Goal: Find specific page/section: Find specific page/section

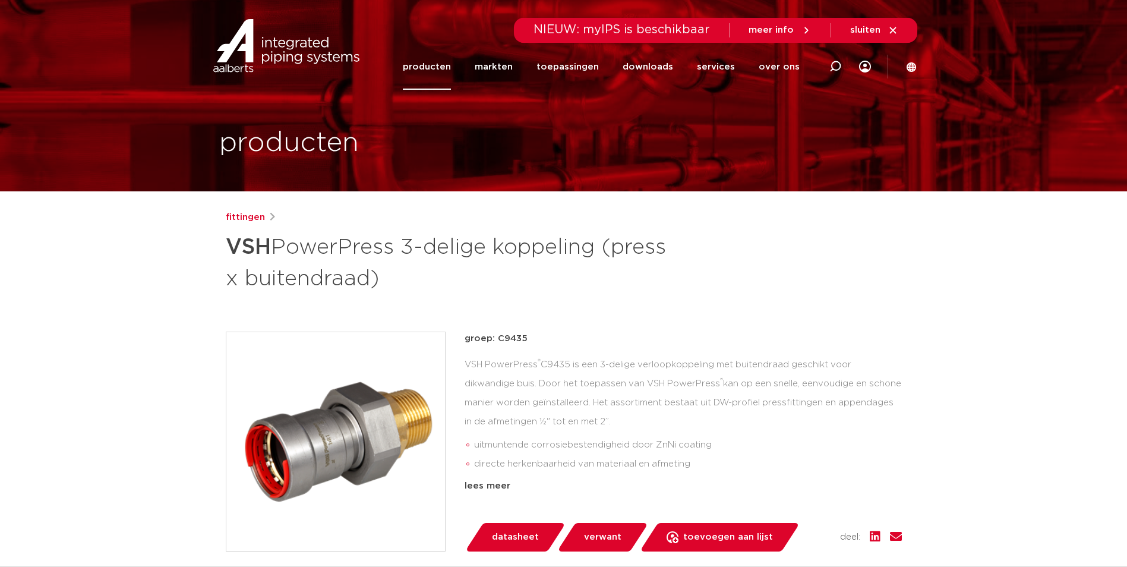
click at [442, 77] on link "producten" at bounding box center [427, 67] width 48 height 46
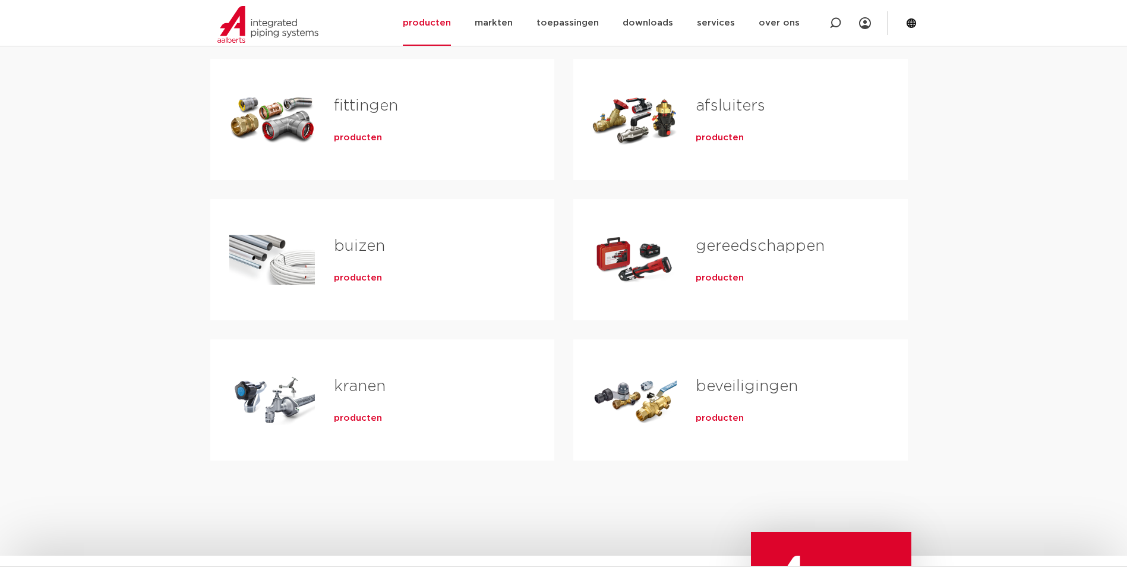
click at [310, 122] on div "Tabs. Open items met enter of spatie, sluit af met escape en navigeer met de pi…" at bounding box center [272, 119] width 86 height 83
click at [270, 119] on div "Tabs. Open items met enter of spatie, sluit af met escape en navigeer met de pi…" at bounding box center [272, 119] width 86 height 83
click at [364, 137] on span "producten" at bounding box center [358, 138] width 48 height 12
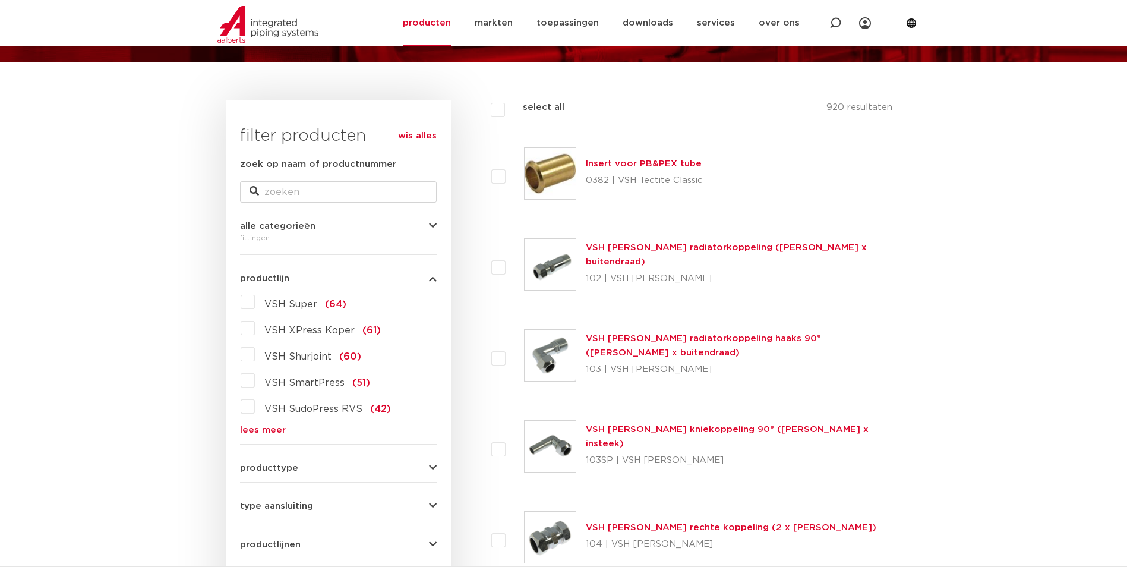
scroll to position [188, 0]
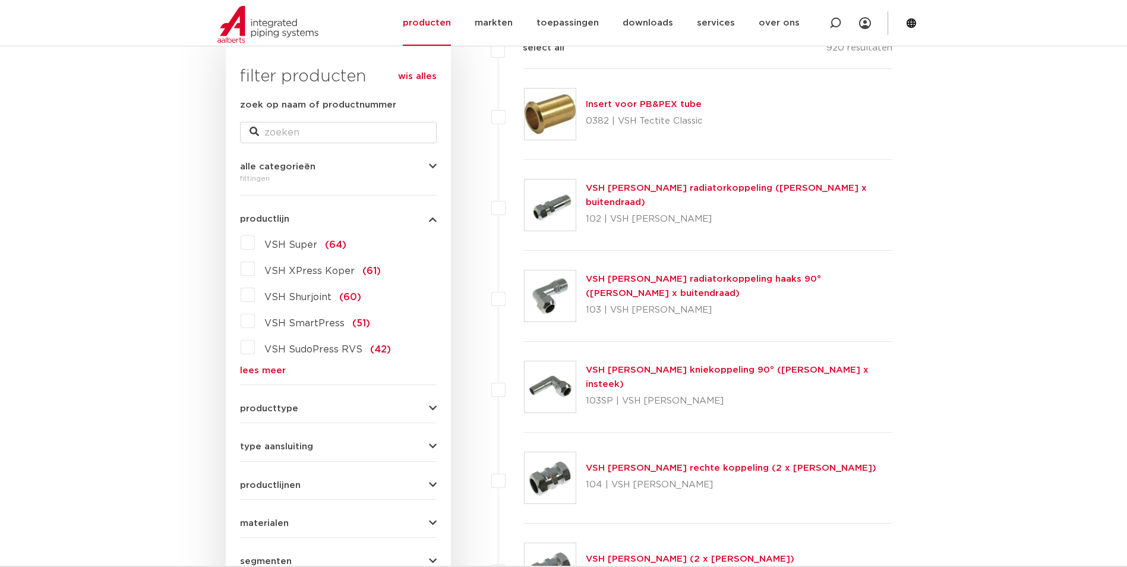
click at [258, 371] on link "lees meer" at bounding box center [338, 370] width 197 height 9
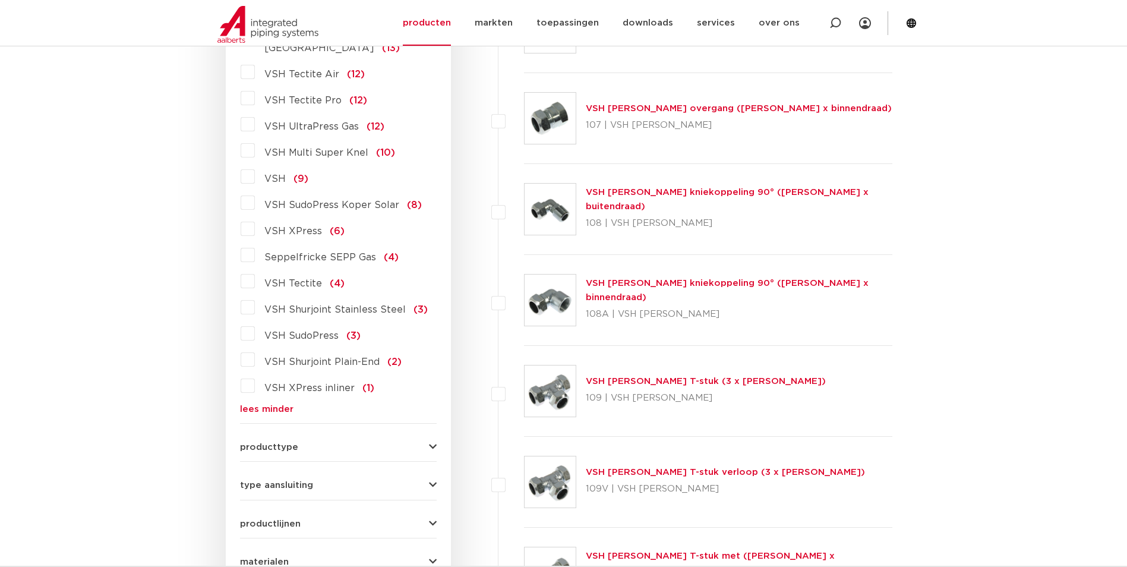
scroll to position [1080, 0]
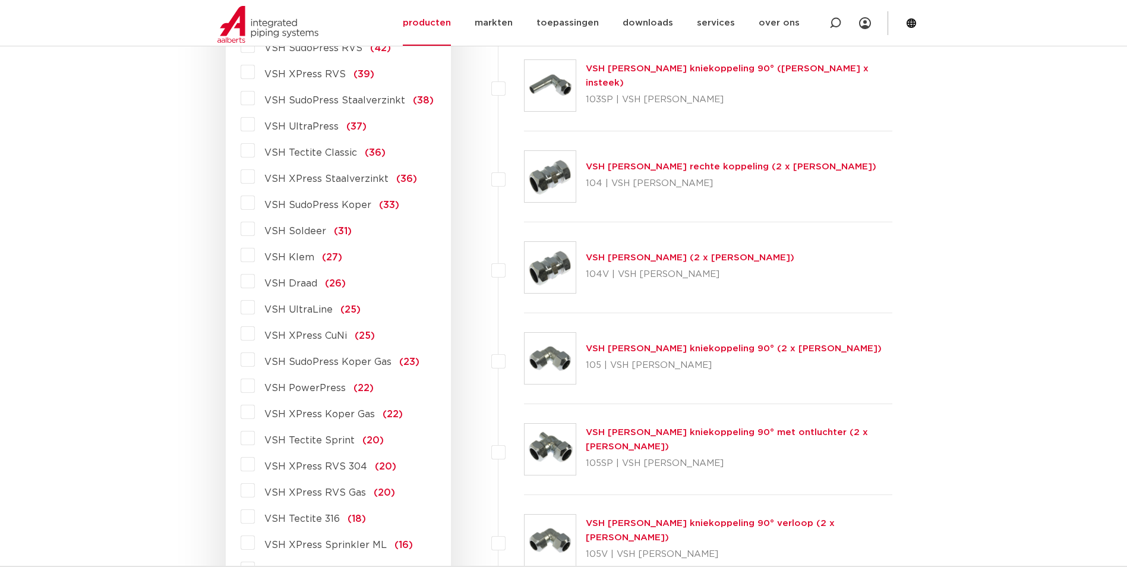
click at [255, 281] on label "VSH Draad (26)" at bounding box center [300, 281] width 91 height 19
click at [0, 0] on input "VSH Draad (26)" at bounding box center [0, 0] width 0 height 0
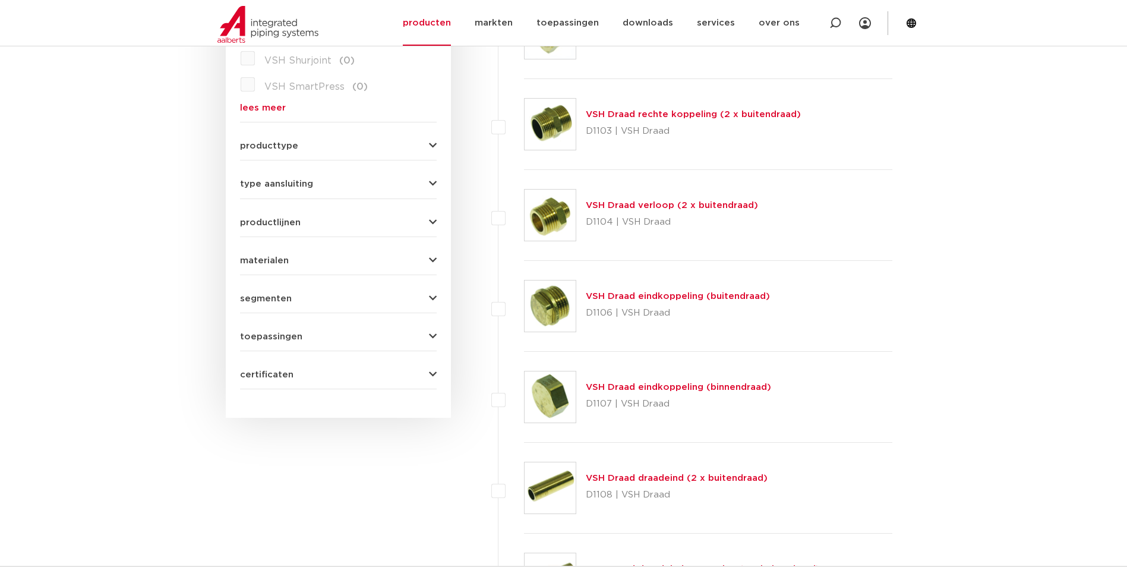
scroll to position [430, 0]
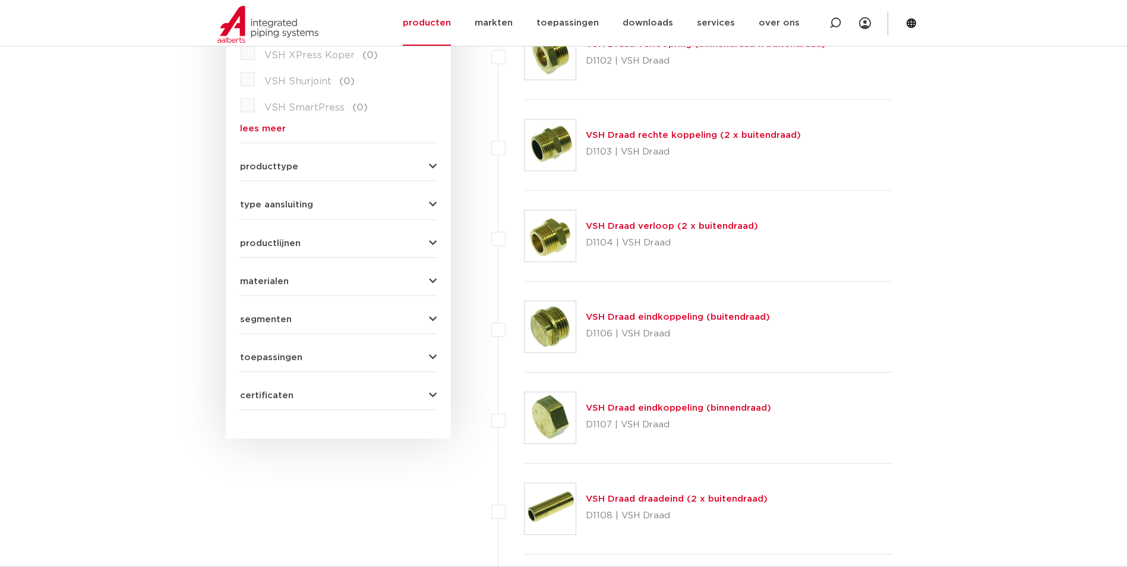
click at [288, 171] on span "producttype" at bounding box center [269, 166] width 58 height 9
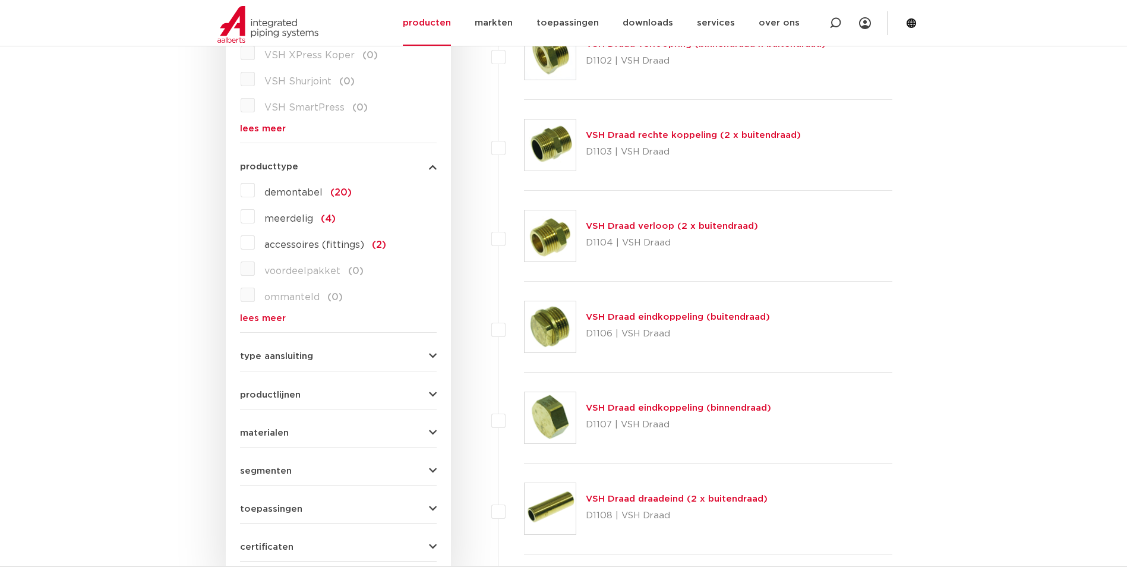
click at [253, 319] on link "lees meer" at bounding box center [338, 318] width 197 height 9
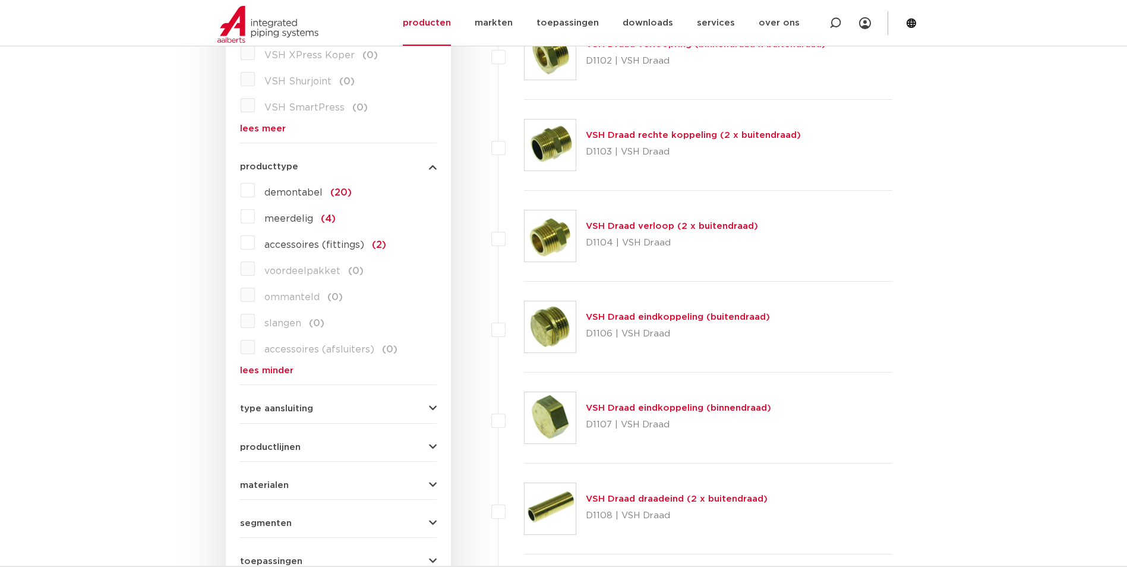
click at [255, 221] on label "meerdelig (4)" at bounding box center [295, 216] width 81 height 19
click at [0, 0] on input "meerdelig (4)" at bounding box center [0, 0] width 0 height 0
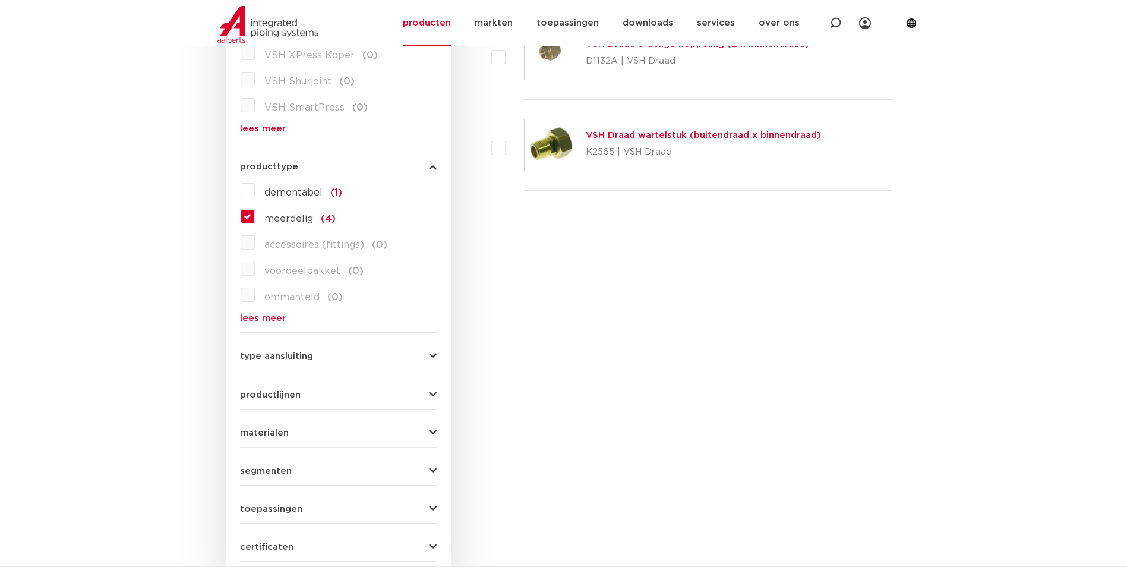
scroll to position [193, 0]
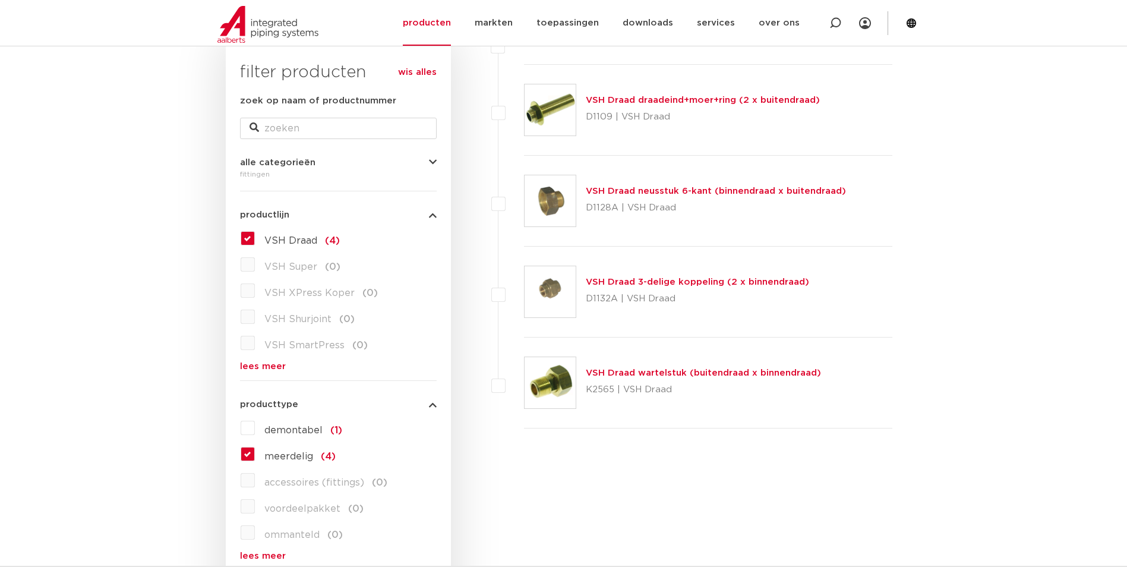
click at [682, 280] on link "VSH Draad 3-delige koppeling (2 x binnendraad)" at bounding box center [697, 282] width 223 height 9
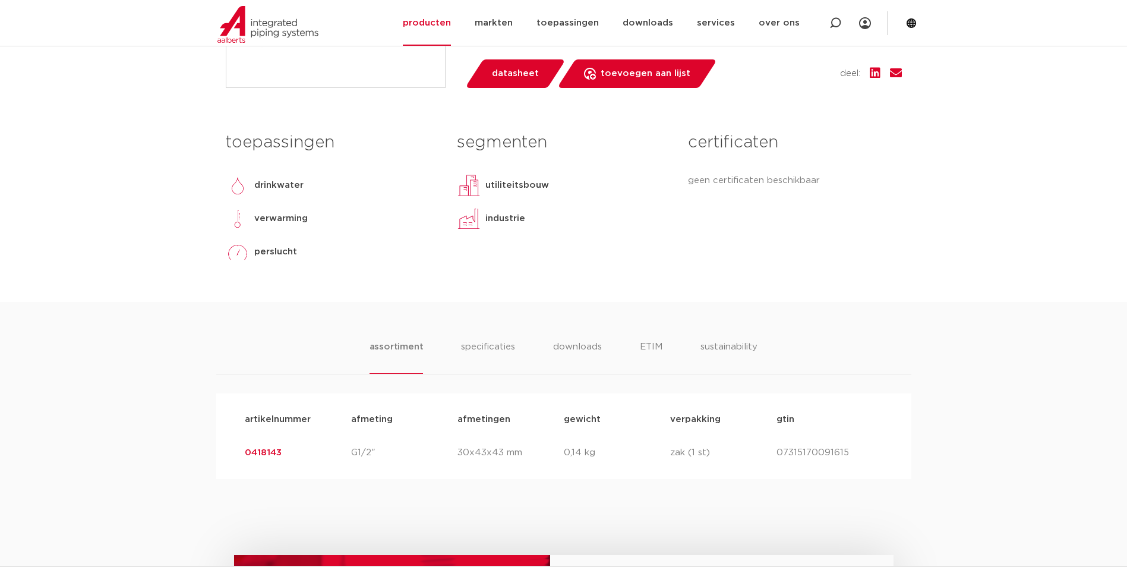
scroll to position [594, 0]
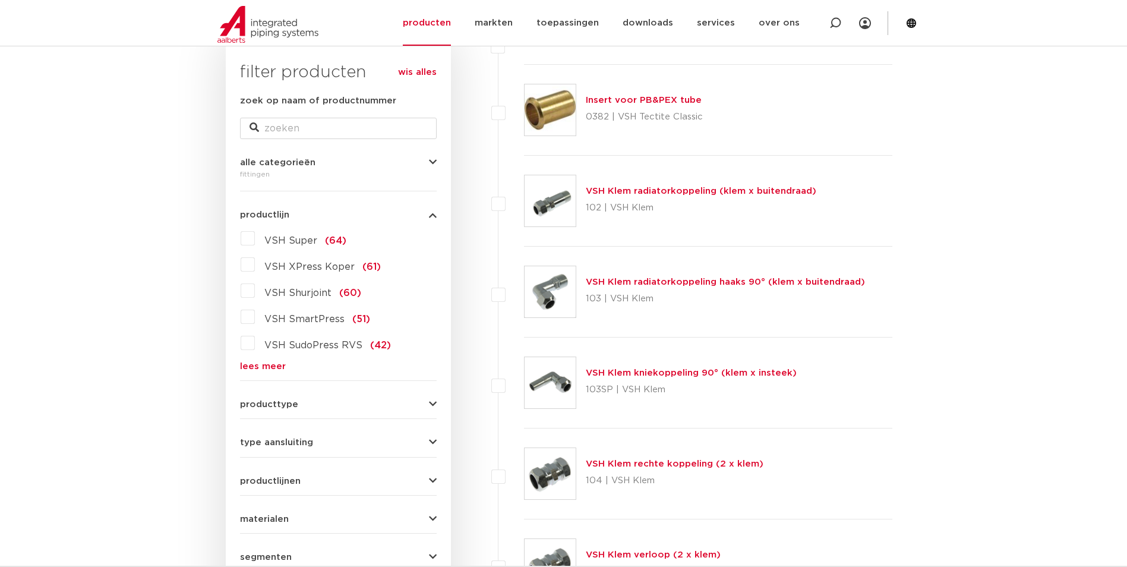
click at [276, 362] on link "lees meer" at bounding box center [338, 366] width 197 height 9
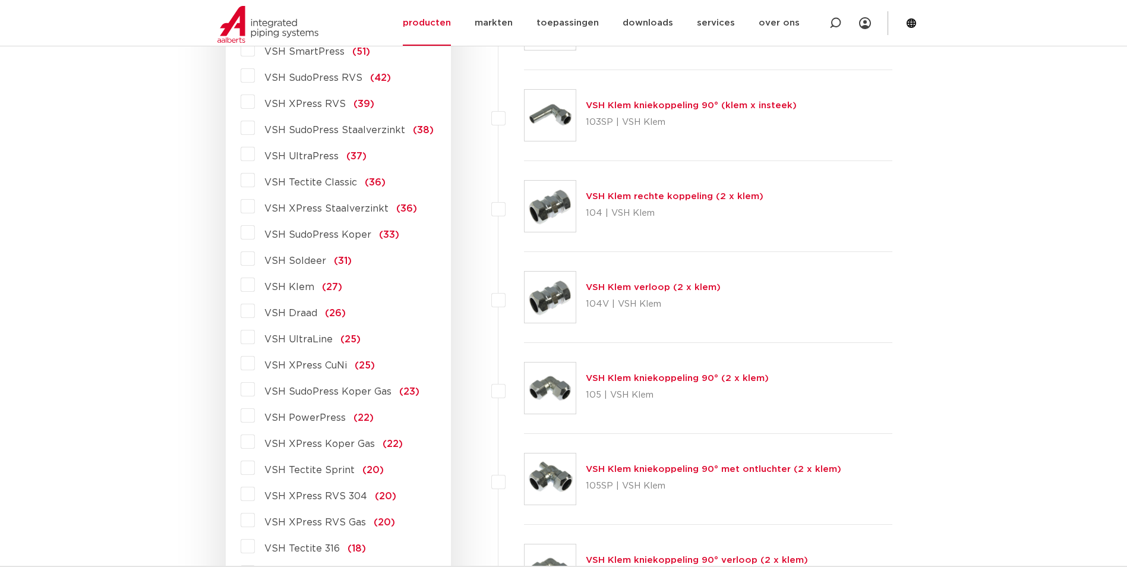
scroll to position [490, 0]
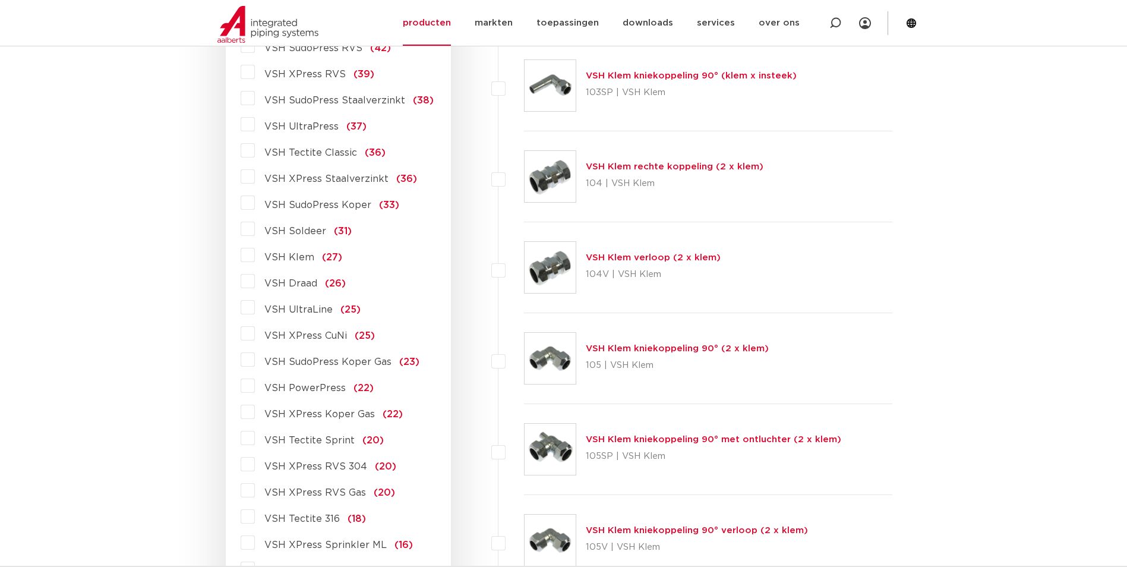
click at [255, 285] on label "VSH Draad (26)" at bounding box center [300, 281] width 91 height 19
click at [0, 0] on input "VSH Draad (26)" at bounding box center [0, 0] width 0 height 0
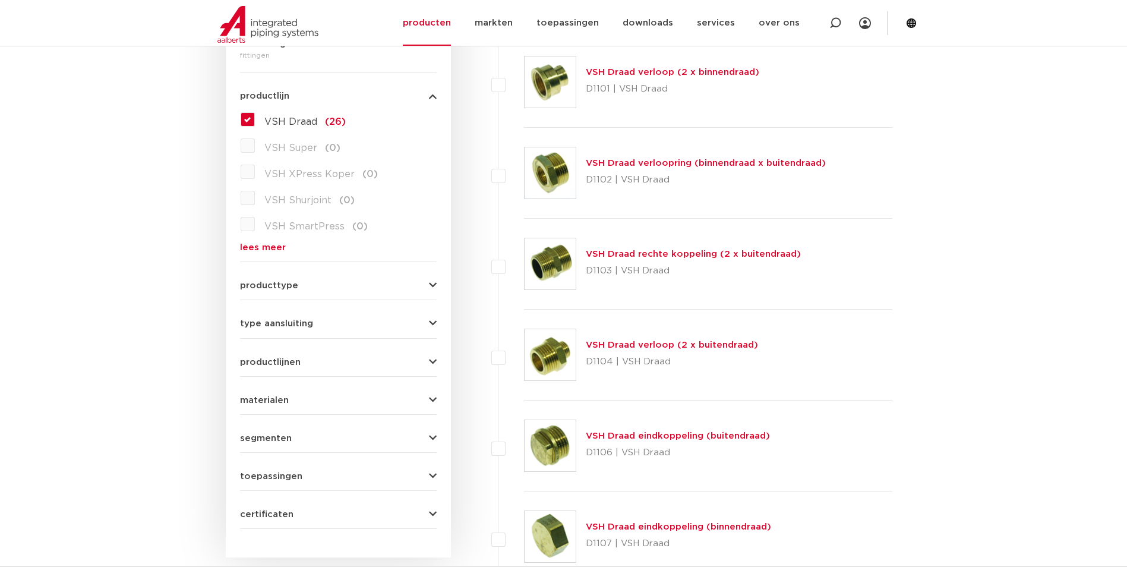
scroll to position [193, 0]
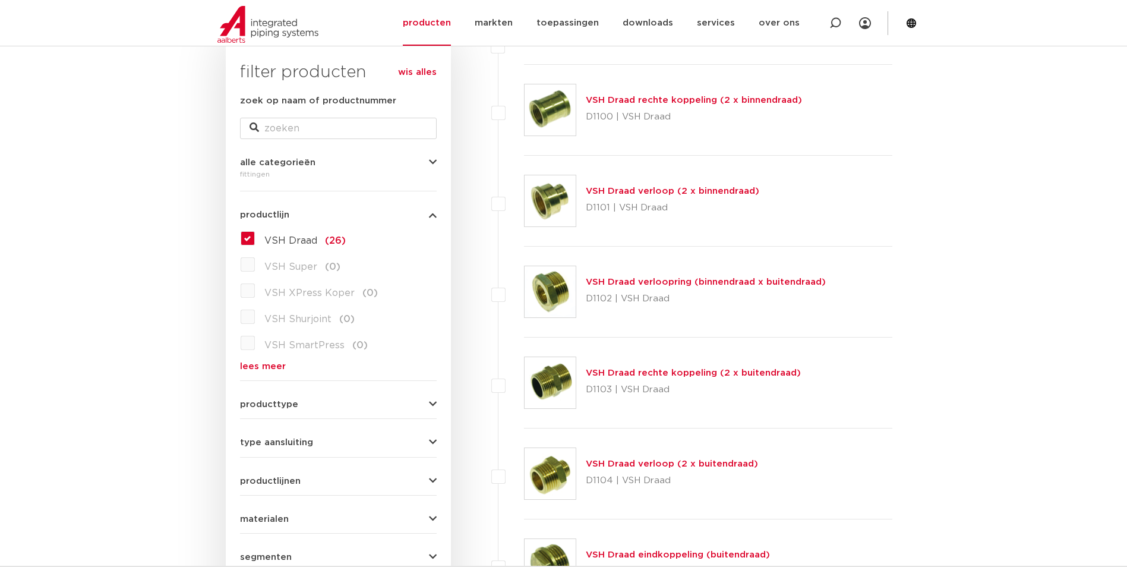
click at [272, 442] on span "type aansluiting" at bounding box center [276, 442] width 73 height 9
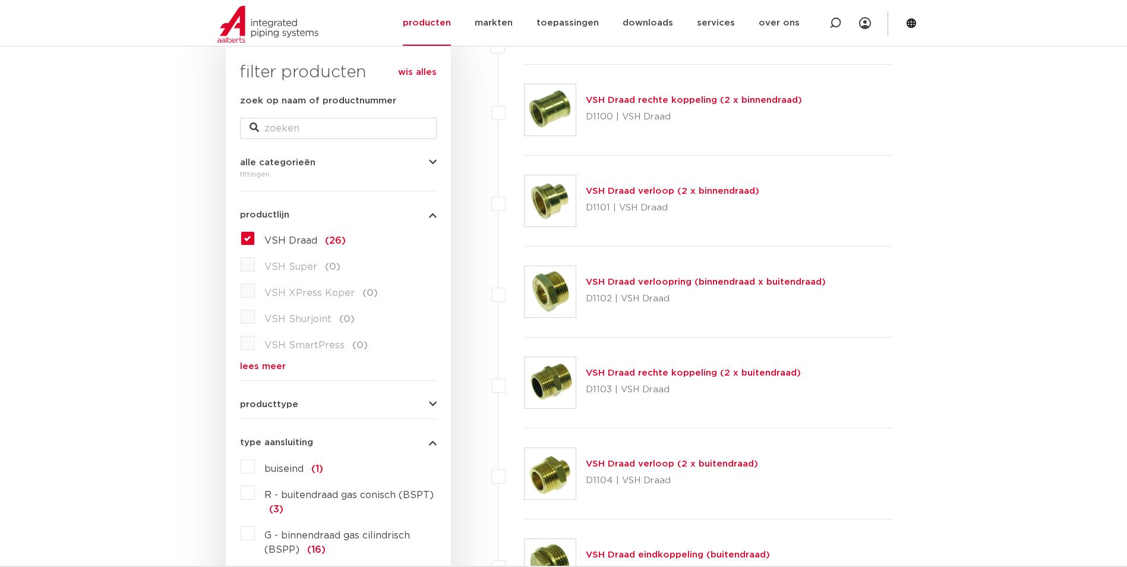
click at [272, 442] on span "type aansluiting" at bounding box center [276, 442] width 73 height 9
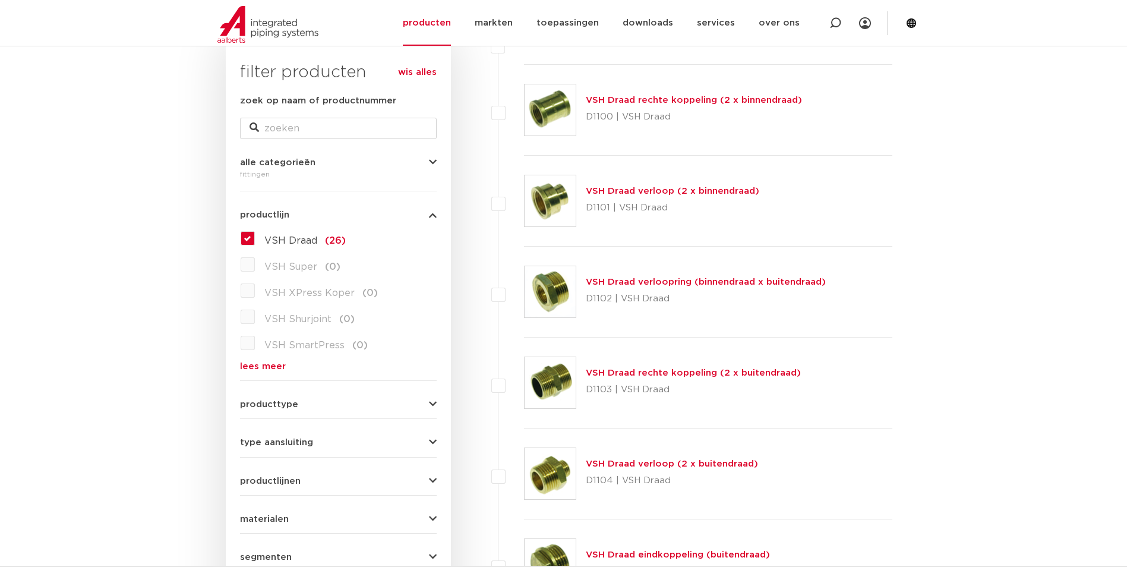
click at [283, 405] on span "producttype" at bounding box center [269, 404] width 58 height 9
click at [238, 459] on div "wis alles filter producten zoek op naam of productnummer alle categorieën fitti…" at bounding box center [338, 432] width 225 height 791
click at [255, 455] on label "meerdelig (4)" at bounding box center [295, 454] width 81 height 19
click at [0, 0] on input "meerdelig (4)" at bounding box center [0, 0] width 0 height 0
